Goal: Task Accomplishment & Management: Complete application form

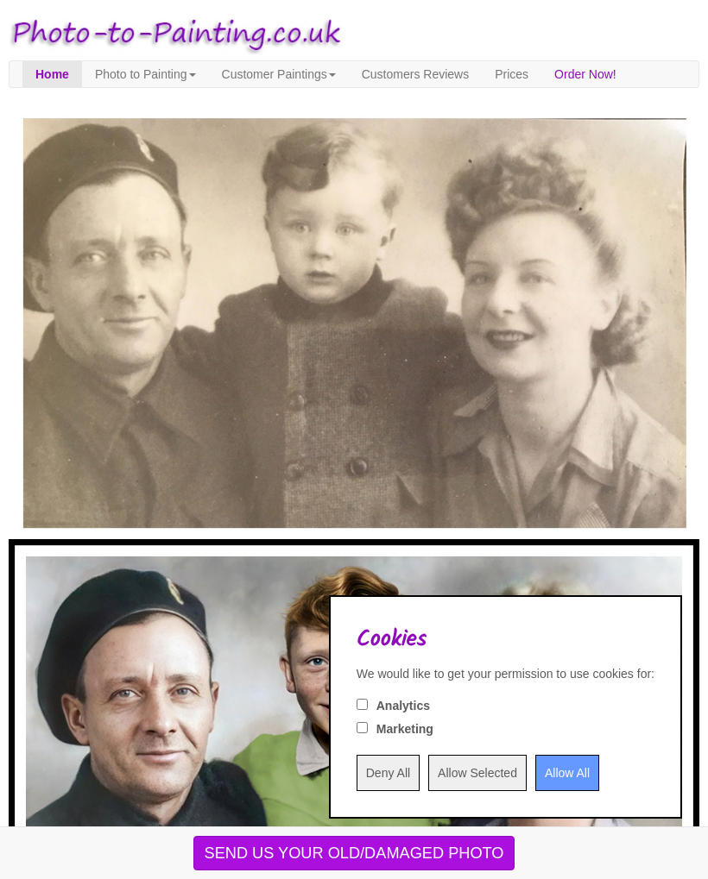
click at [560, 763] on input "Allow All" at bounding box center [567, 773] width 64 height 36
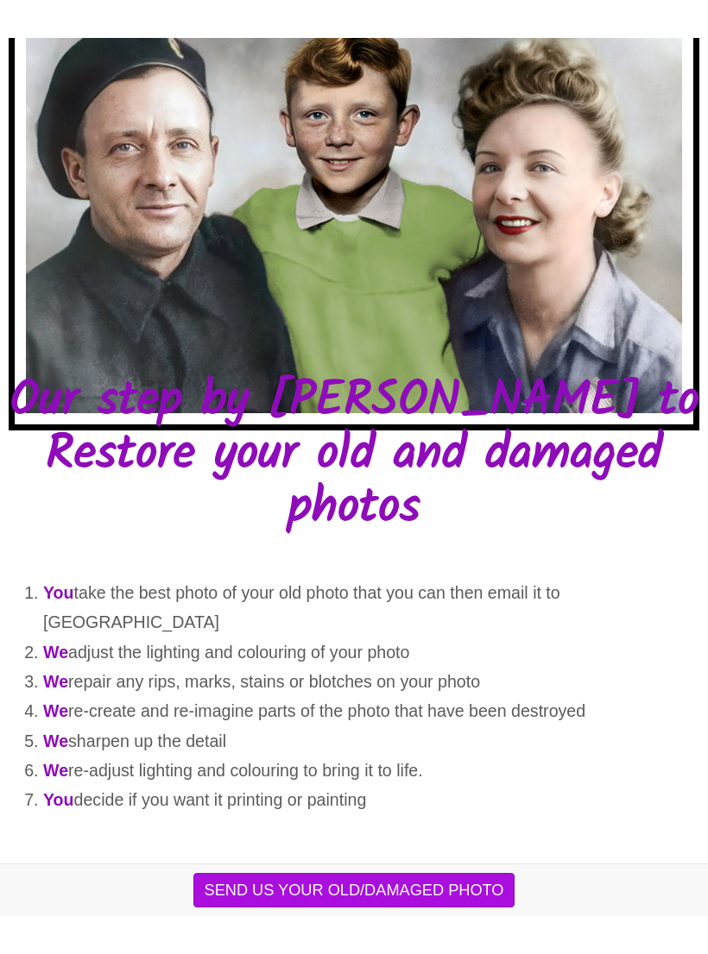
scroll to position [509, 0]
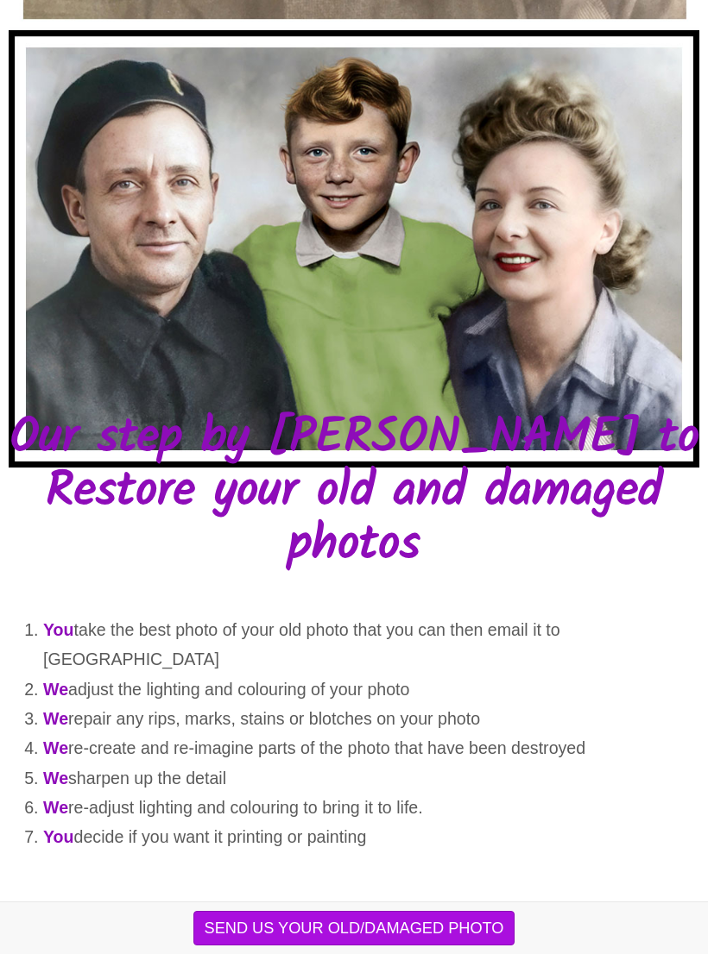
click at [407, 878] on button "SEND US YOUR OLD/DAMAGED PHOTO" at bounding box center [354, 928] width 322 height 35
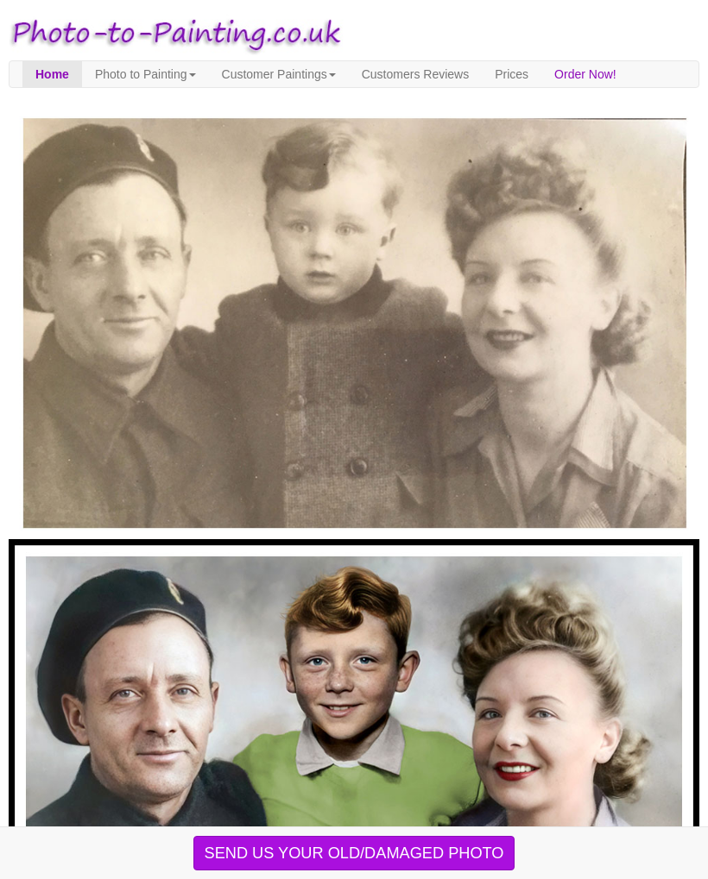
scroll to position [584, 0]
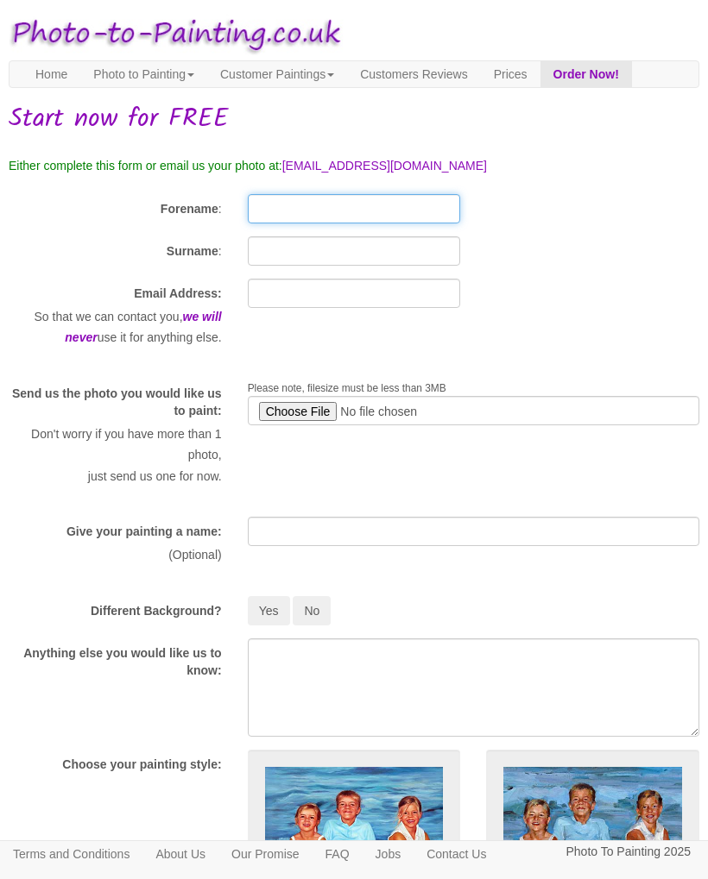
click at [407, 223] on input "Forename" at bounding box center [354, 208] width 213 height 29
type input "[PERSON_NAME]"
type input "somerfield"
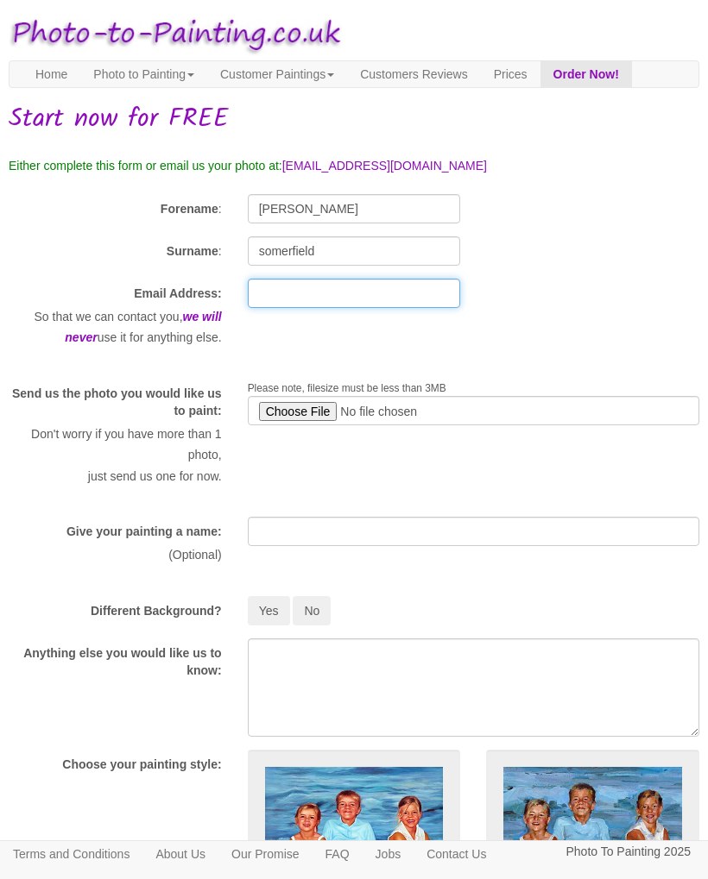
type input "[EMAIL_ADDRESS][DOMAIN_NAME]"
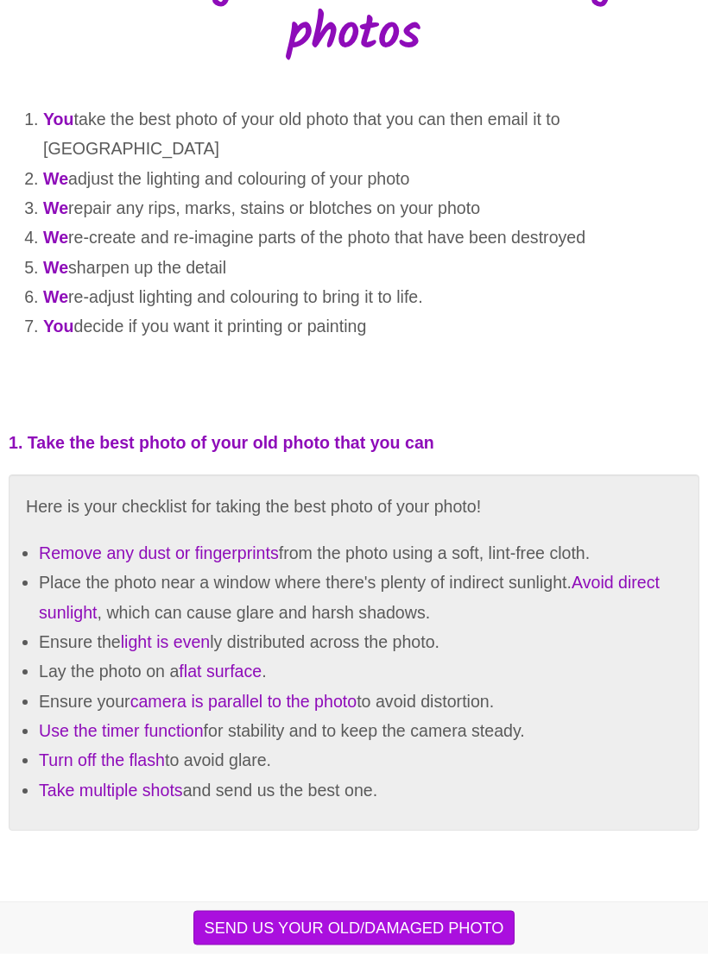
scroll to position [1020, 0]
click at [393, 878] on button "SEND US YOUR OLD/DAMAGED PHOTO" at bounding box center [354, 928] width 322 height 35
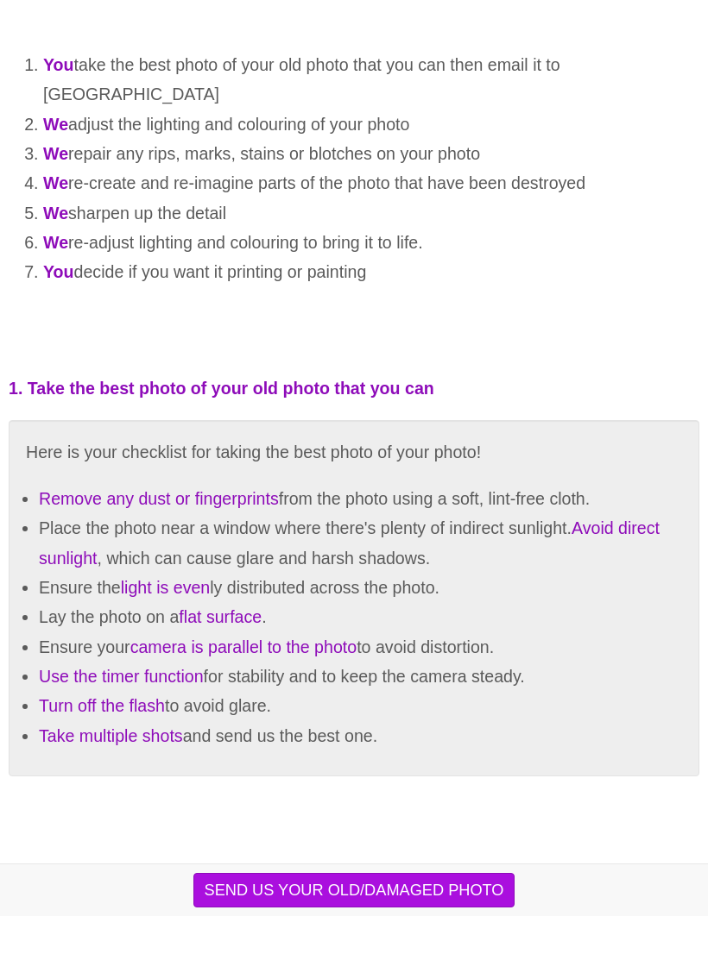
scroll to position [1038, 0]
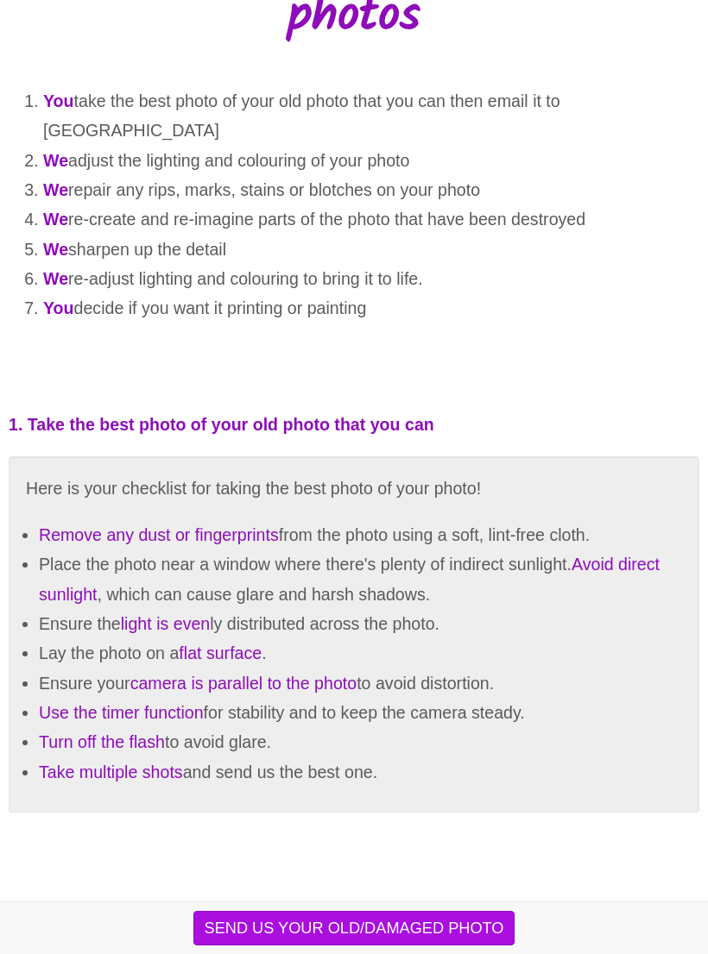
click at [411, 878] on button "SEND US YOUR OLD/DAMAGED PHOTO" at bounding box center [354, 928] width 322 height 35
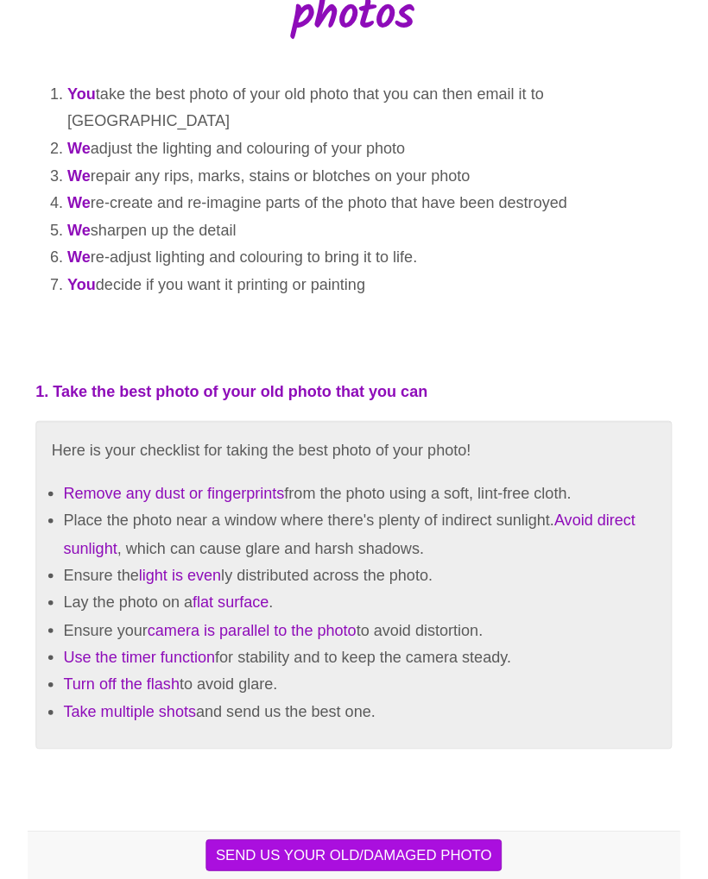
scroll to position [1113, 0]
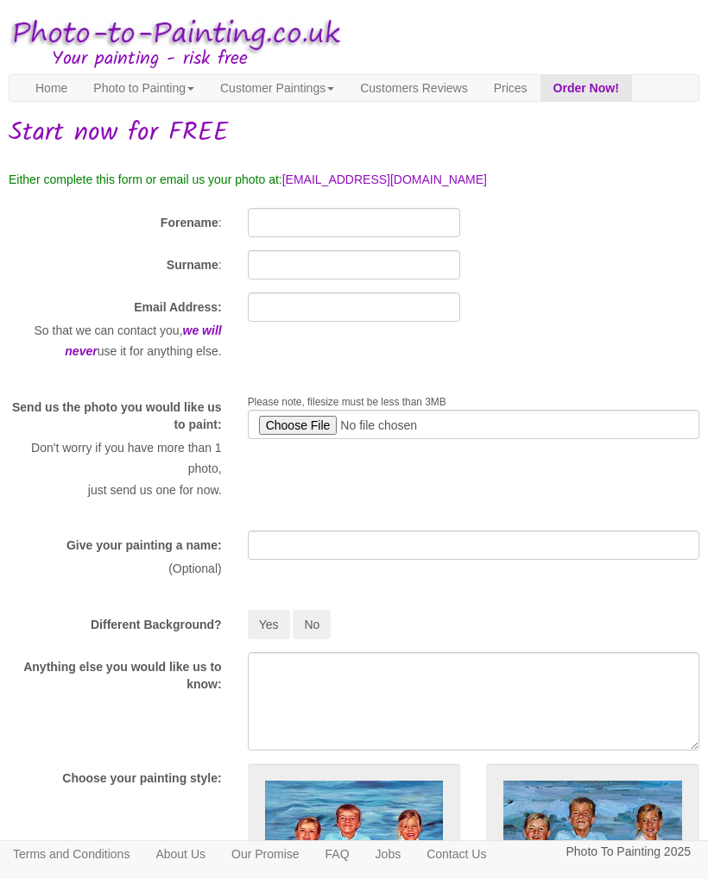
scroll to position [1, 4]
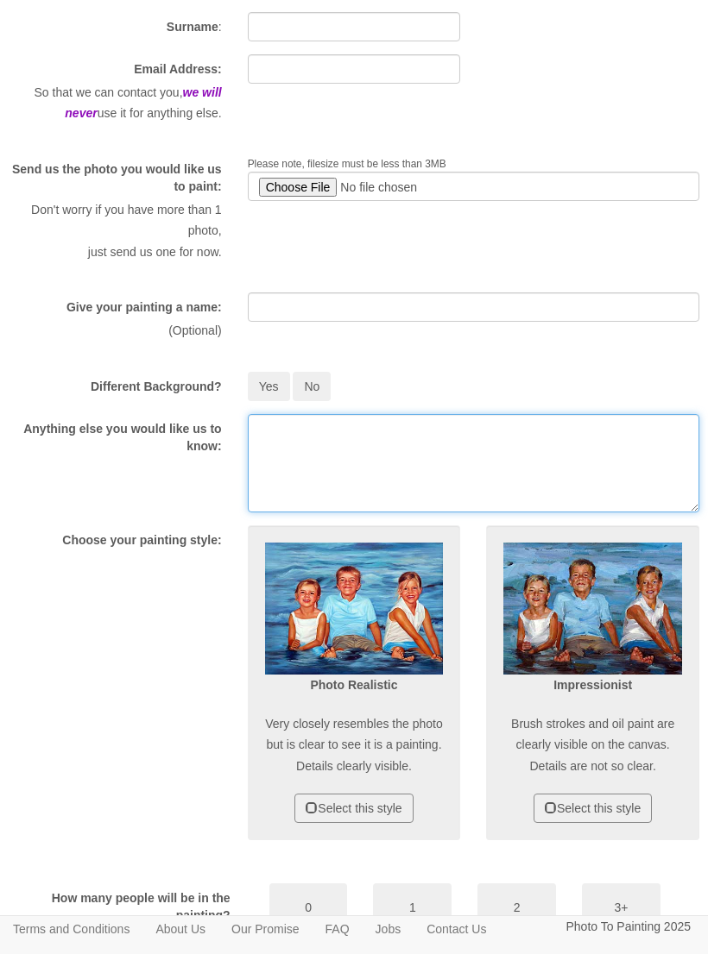
click at [564, 462] on textarea at bounding box center [473, 463] width 451 height 98
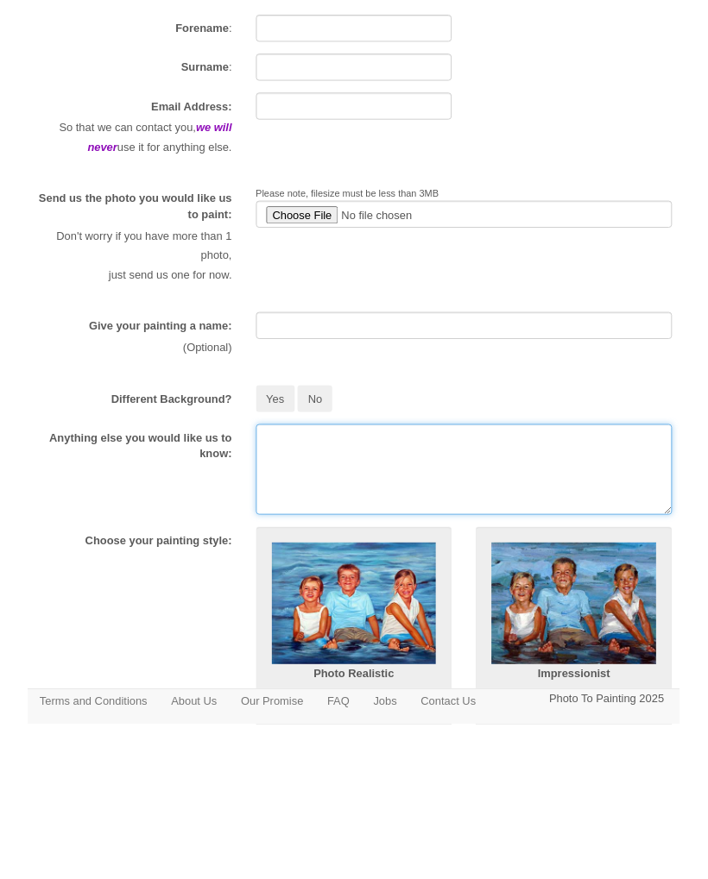
scroll to position [0, 0]
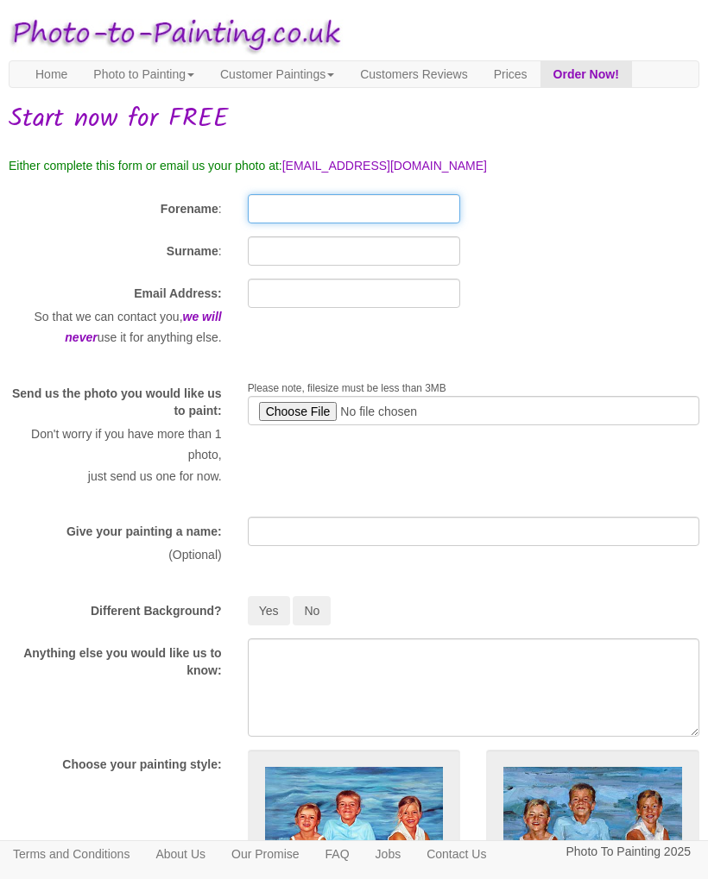
click at [338, 223] on input "Forename" at bounding box center [354, 208] width 213 height 29
type input "[PERSON_NAME]"
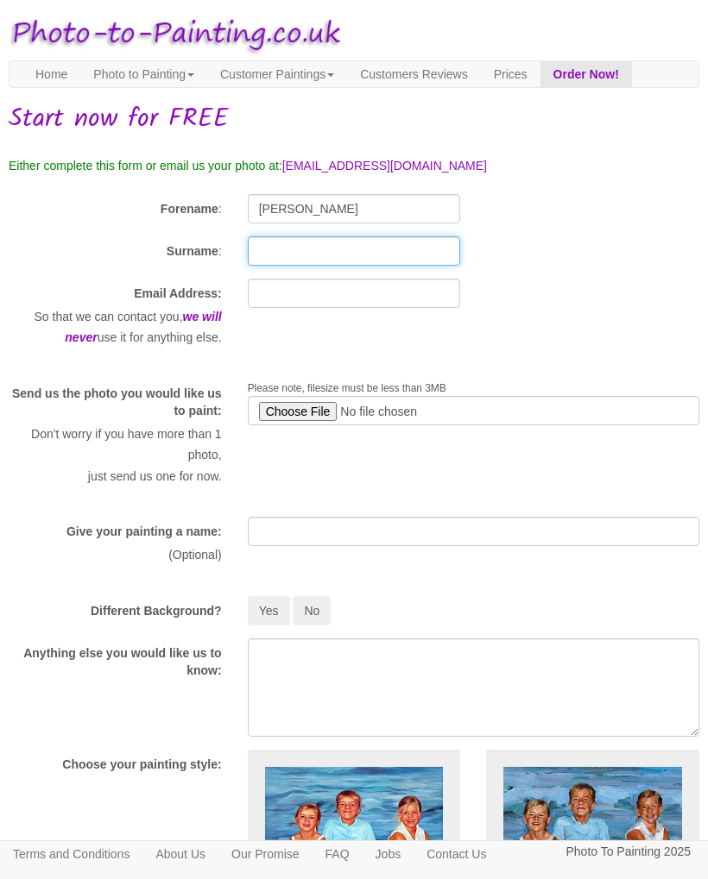
type input "somerfield"
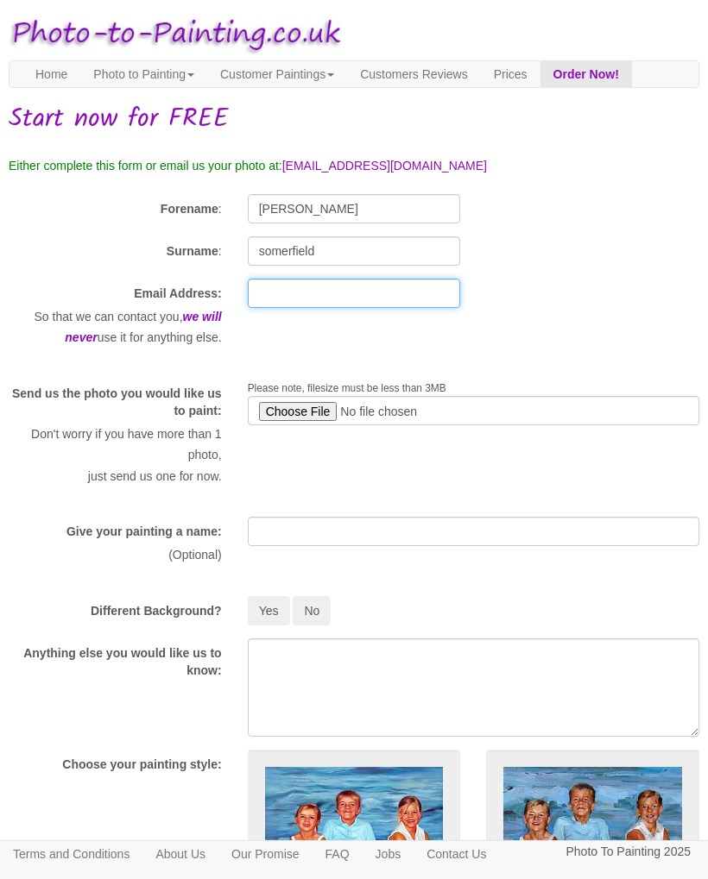
type input "[EMAIL_ADDRESS][DOMAIN_NAME]"
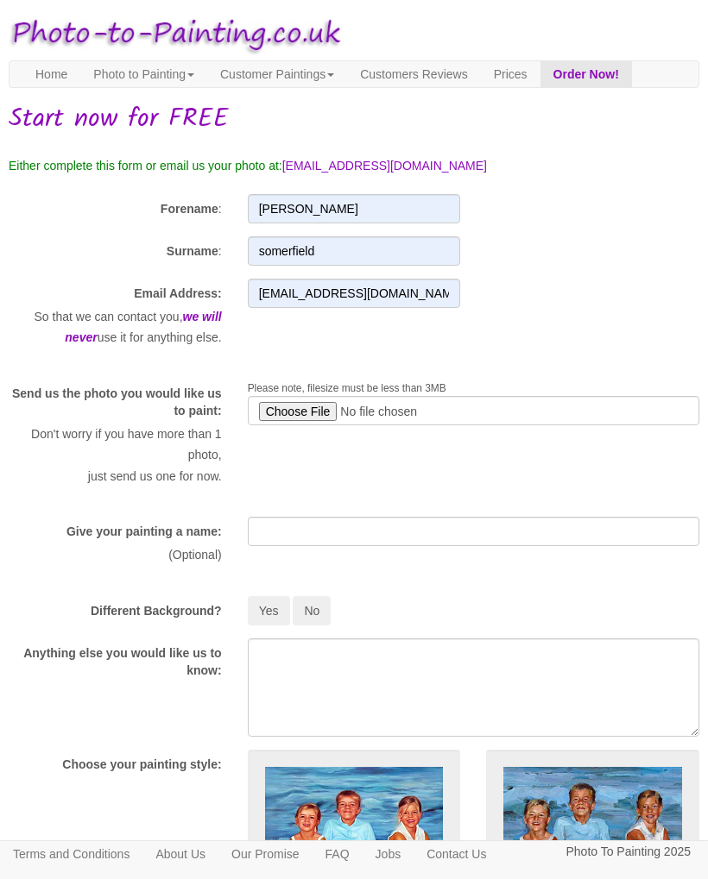
click at [374, 425] on input "file" at bounding box center [473, 410] width 451 height 29
type input "C:\fakepath\a7dd521f-7fb3-433a-969c-53e590e9a886.jpeg"
click at [363, 546] on input "text" at bounding box center [473, 531] width 451 height 29
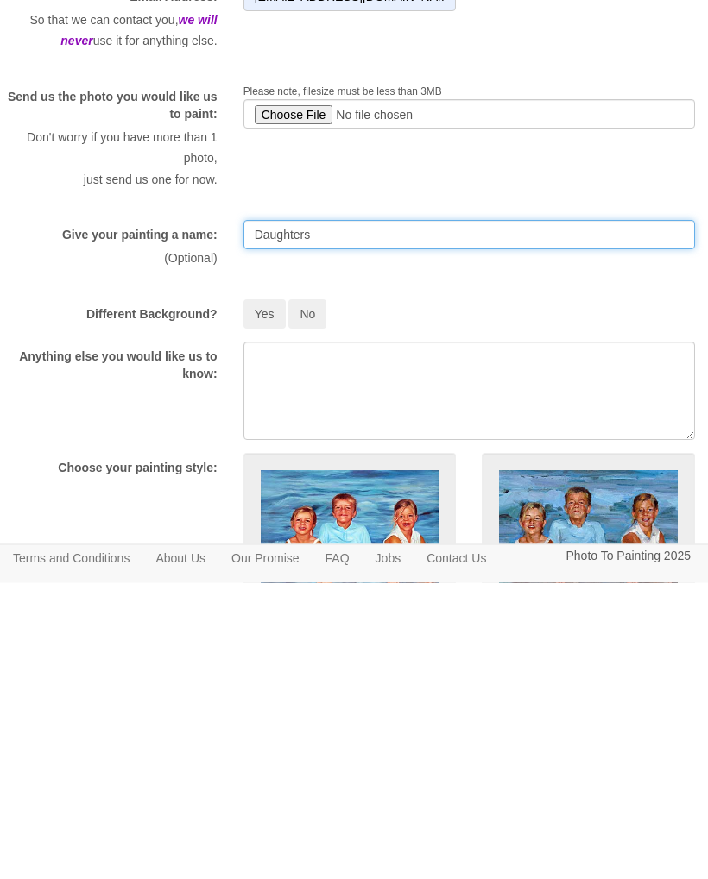
type input "Daughters"
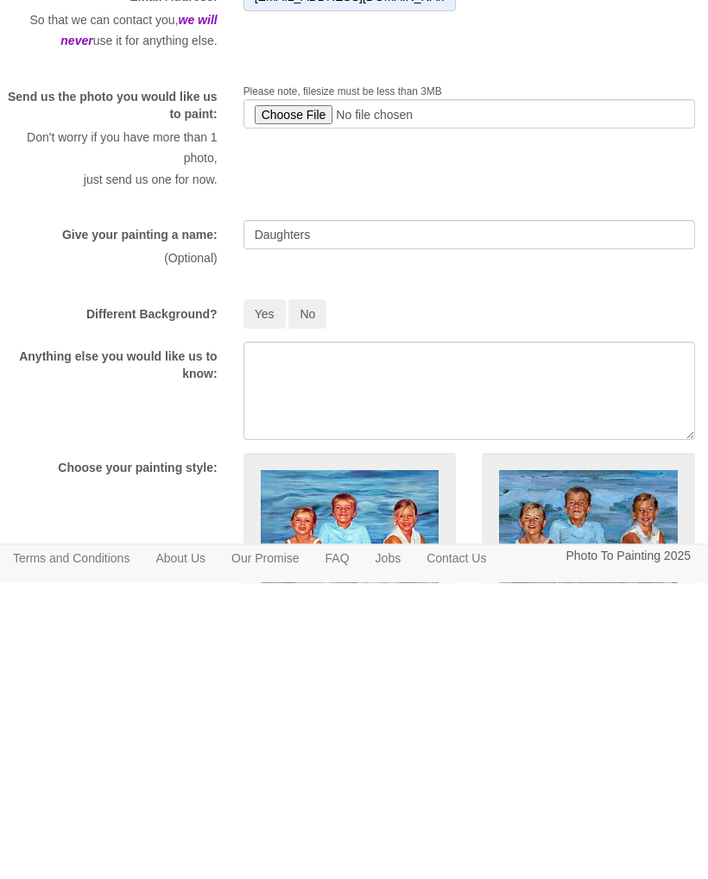
click at [317, 596] on button "No" at bounding box center [307, 610] width 38 height 29
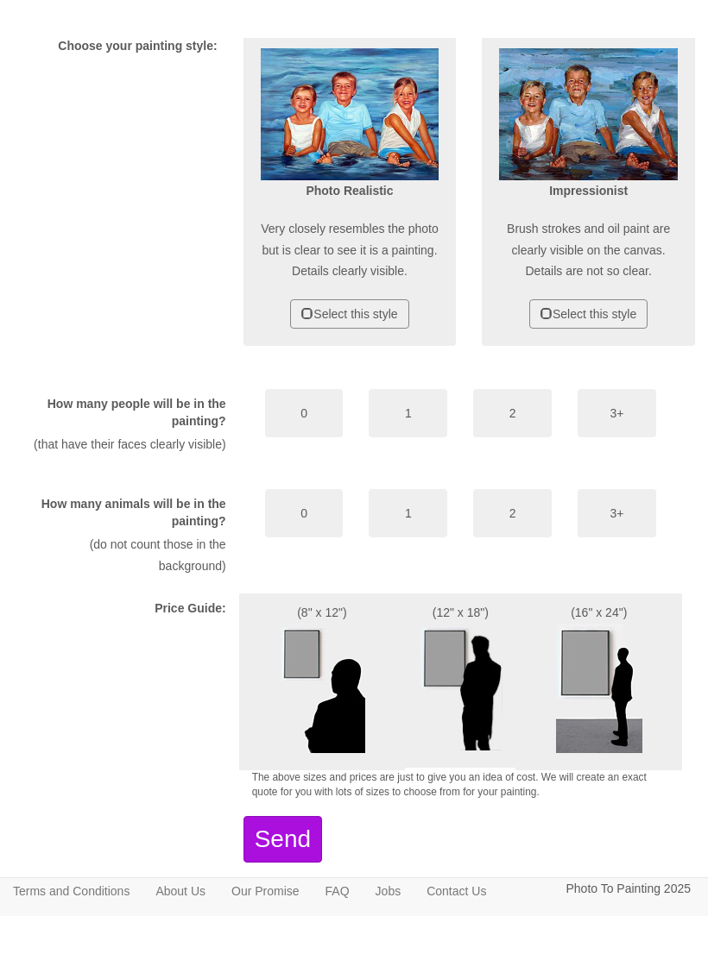
scroll to position [682, 4]
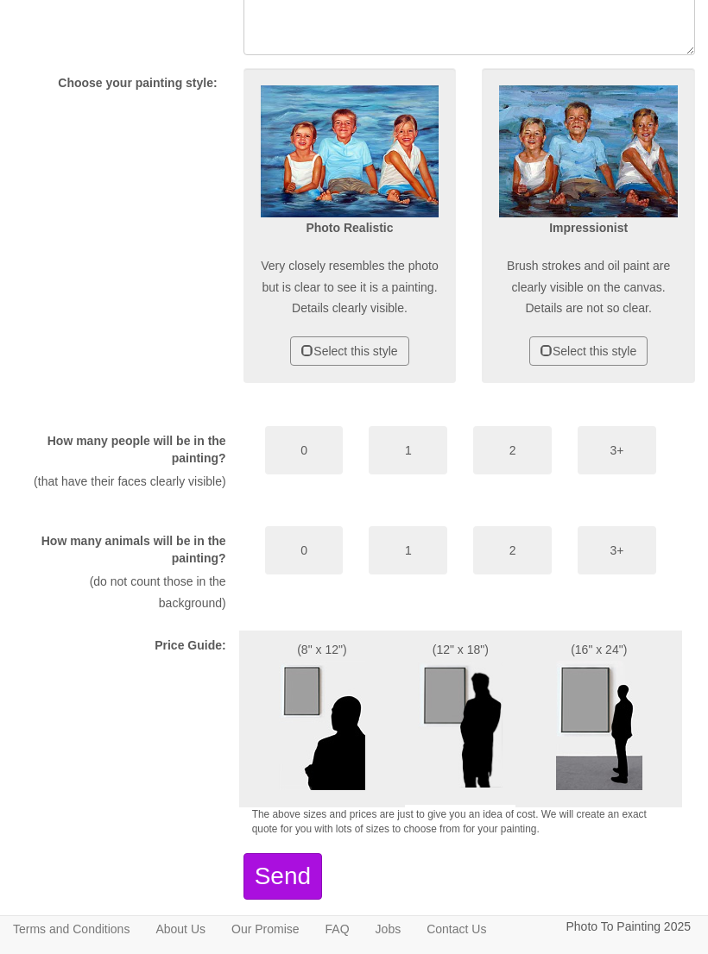
click at [384, 366] on button "Select this style" at bounding box center [349, 351] width 118 height 29
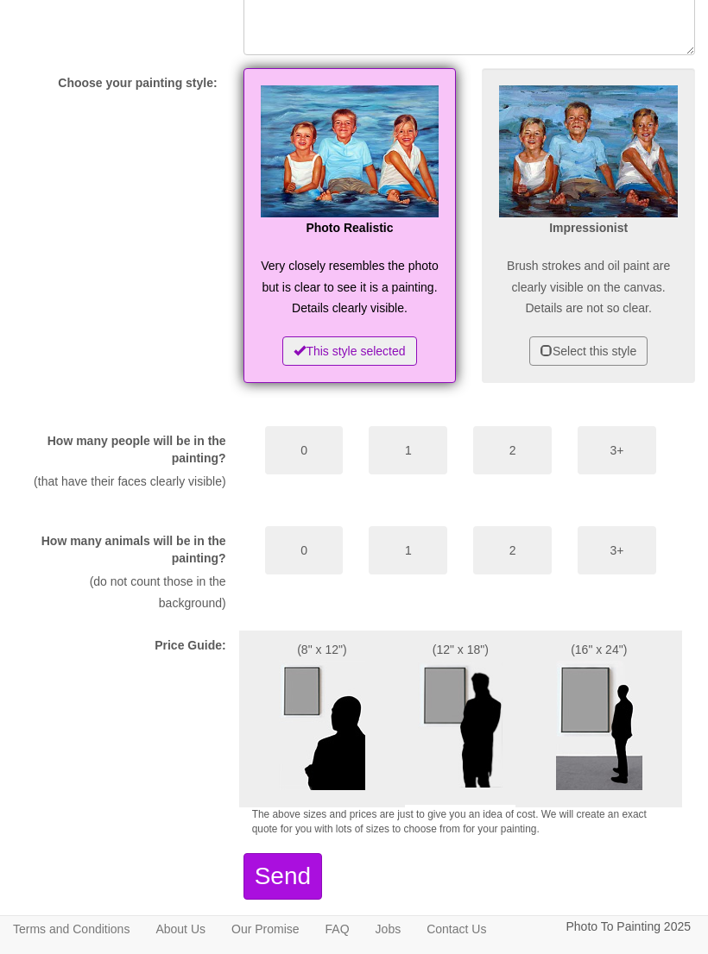
click at [526, 475] on button "2" at bounding box center [512, 450] width 79 height 48
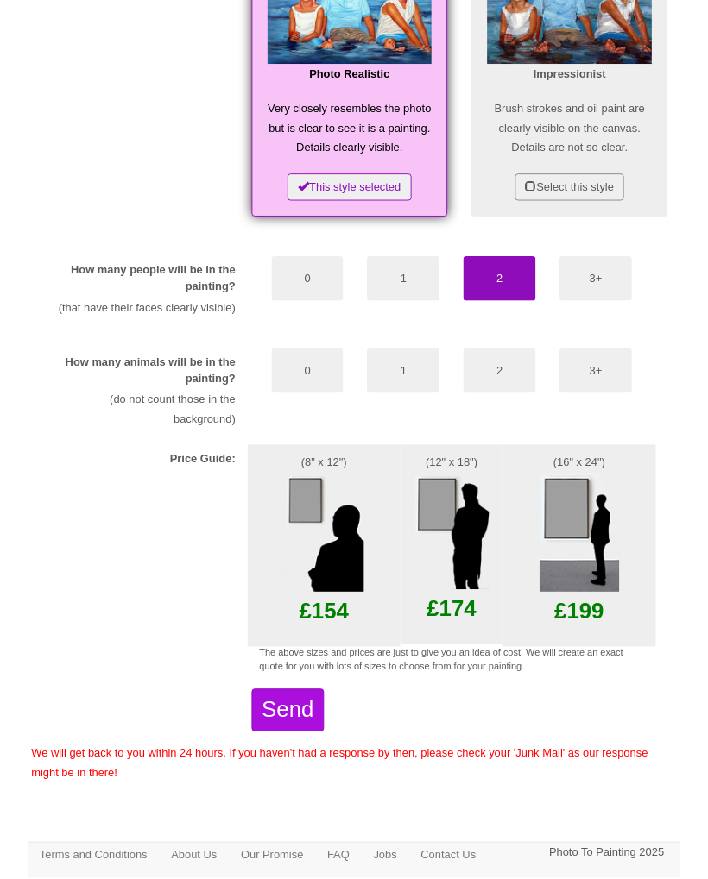
scroll to position [983, 4]
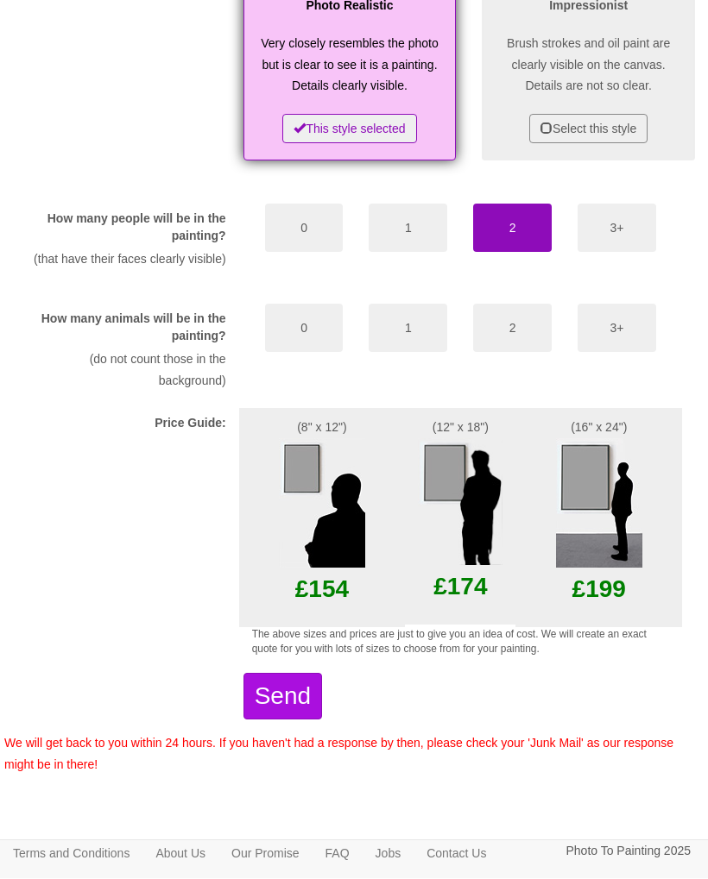
click at [308, 327] on button "0" at bounding box center [304, 329] width 79 height 48
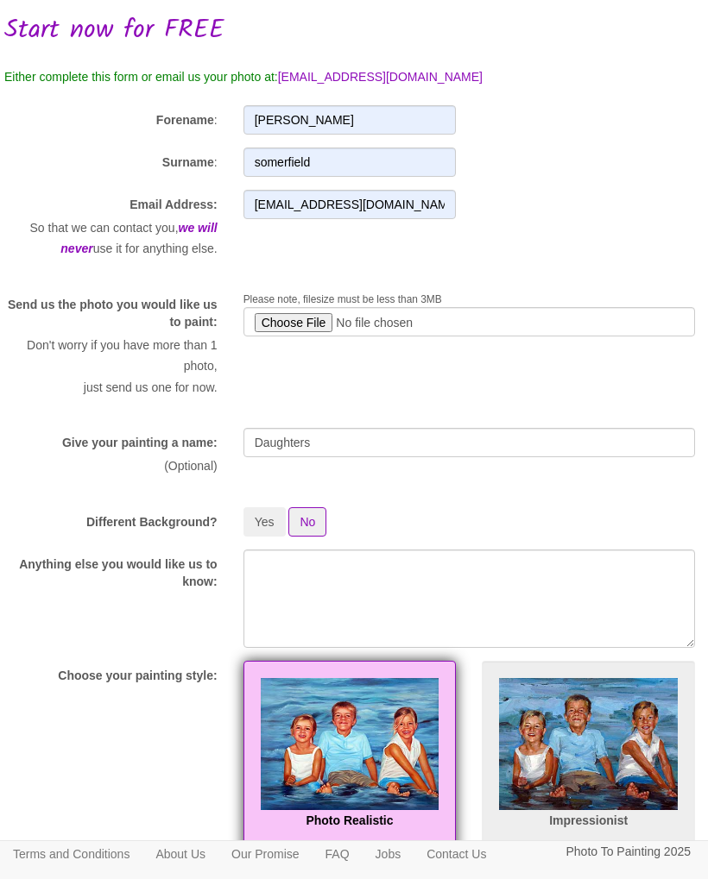
scroll to position [0, 4]
